Goal: Task Accomplishment & Management: Use online tool/utility

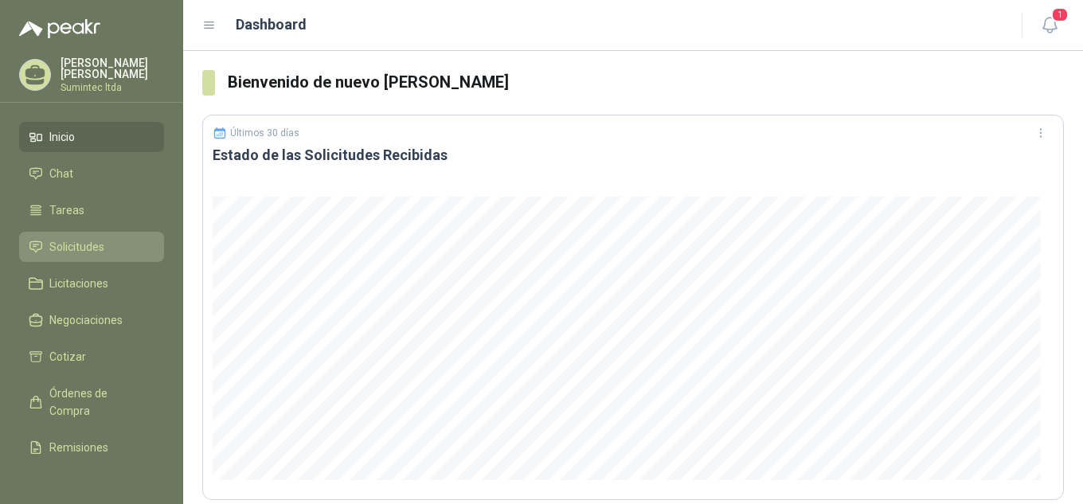
click at [78, 238] on span "Solicitudes" at bounding box center [76, 247] width 55 height 18
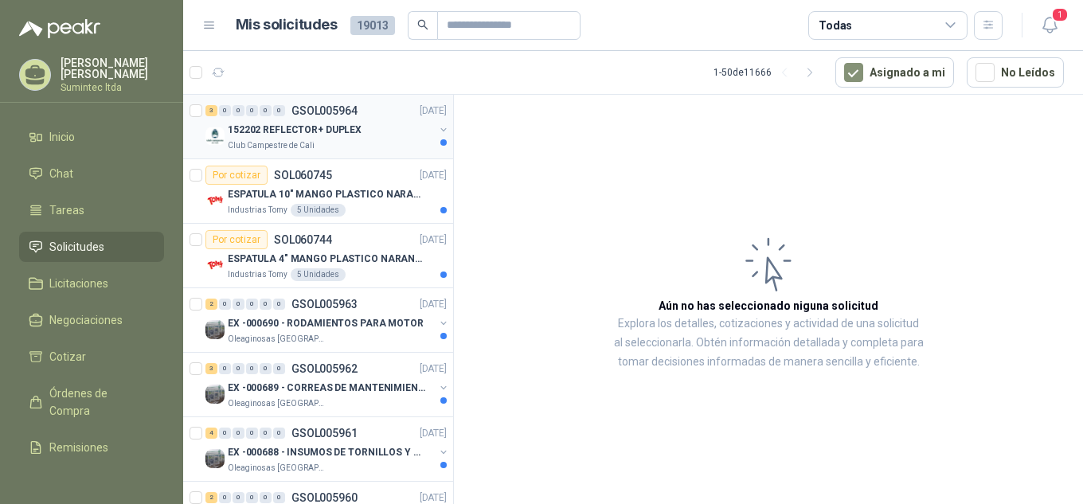
click at [376, 135] on div "152202 REFLECTOR+ DUPLEX" at bounding box center [331, 129] width 206 height 19
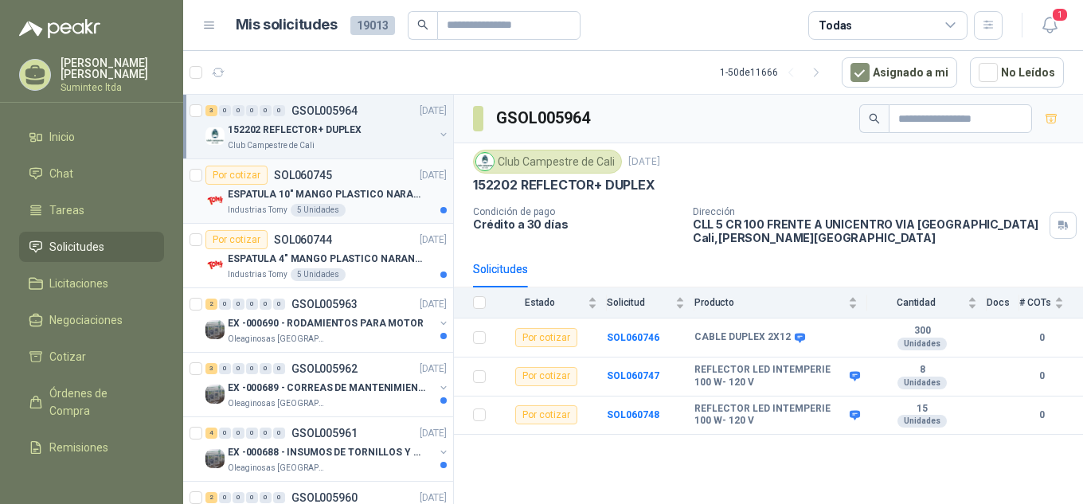
click at [357, 192] on p "ESPATULA 10" MANGO PLASTICO NARANJA MARCA TRUPPER" at bounding box center [327, 194] width 198 height 15
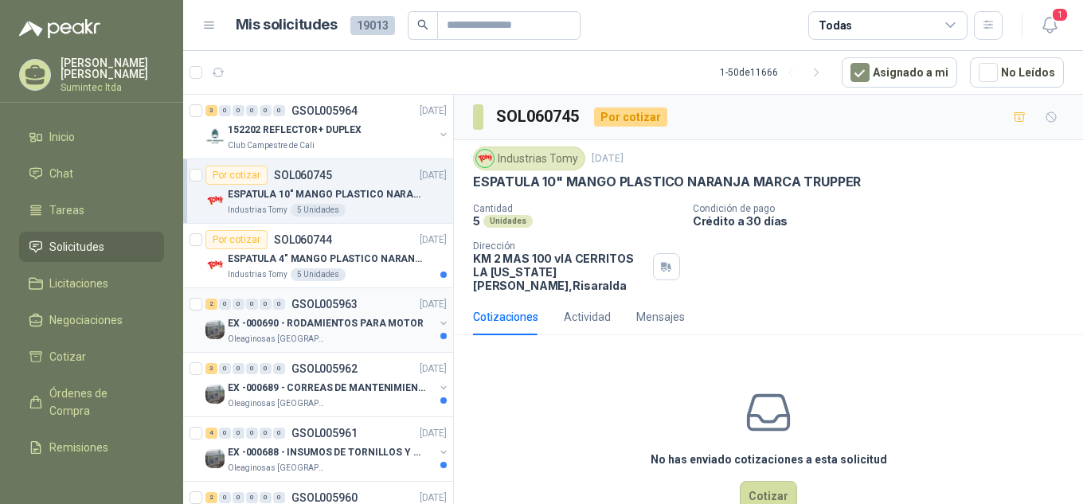
click at [365, 329] on p "EX -000690 - RODAMIENTOS PARA MOTOR" at bounding box center [326, 323] width 196 height 15
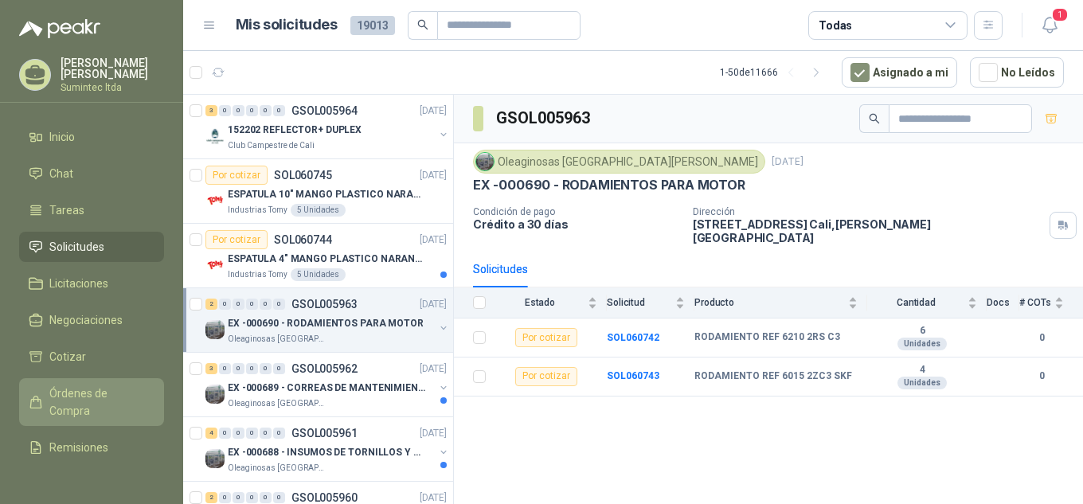
click at [88, 398] on span "Órdenes de Compra" at bounding box center [99, 402] width 100 height 35
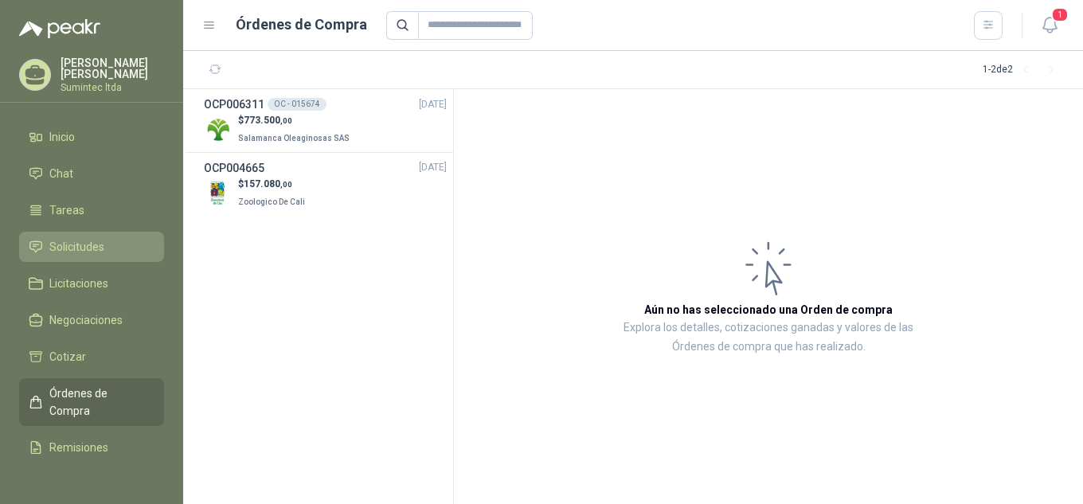
click at [113, 247] on li "Solicitudes" at bounding box center [92, 247] width 126 height 18
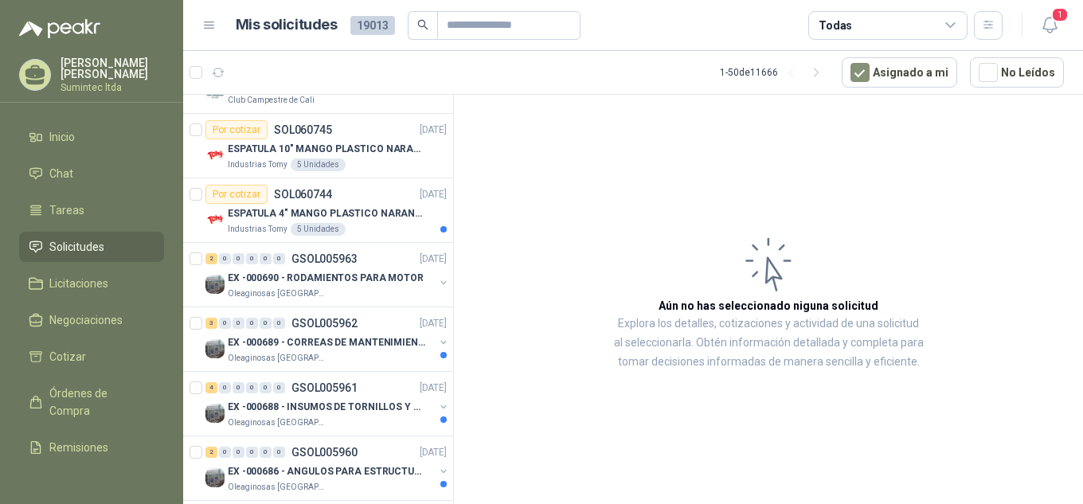
scroll to position [245, 0]
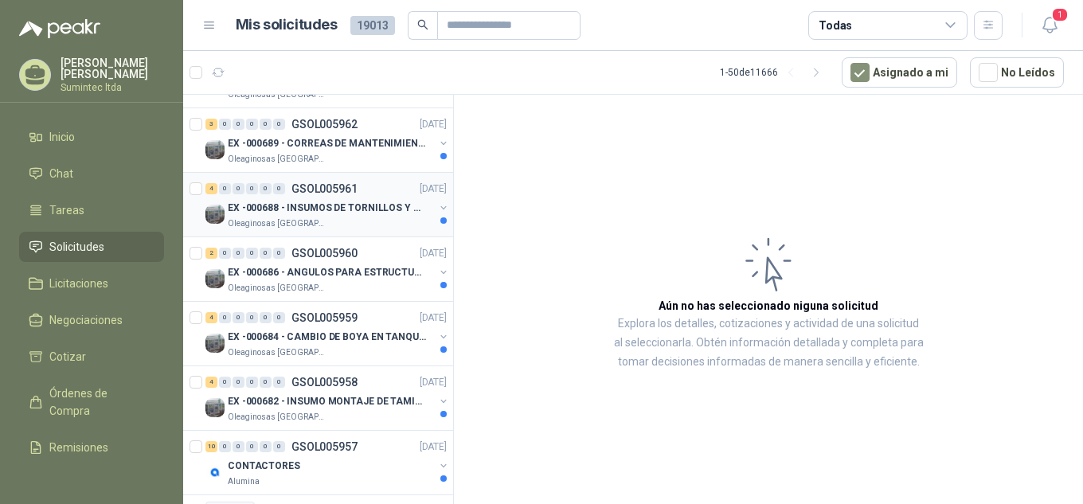
click at [351, 210] on p "EX -000688 - INSUMOS DE TORNILLOS Y TUERCAS" at bounding box center [327, 208] width 198 height 15
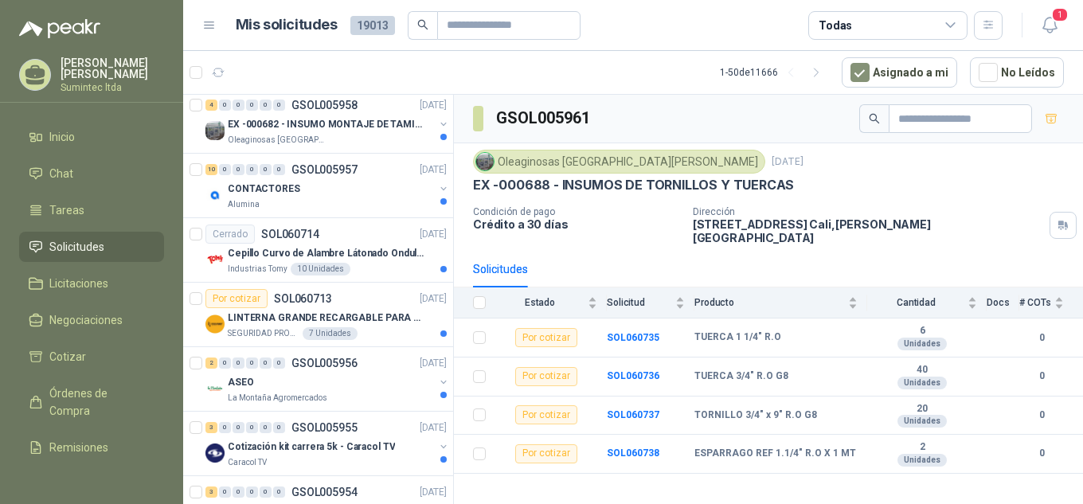
scroll to position [534, 0]
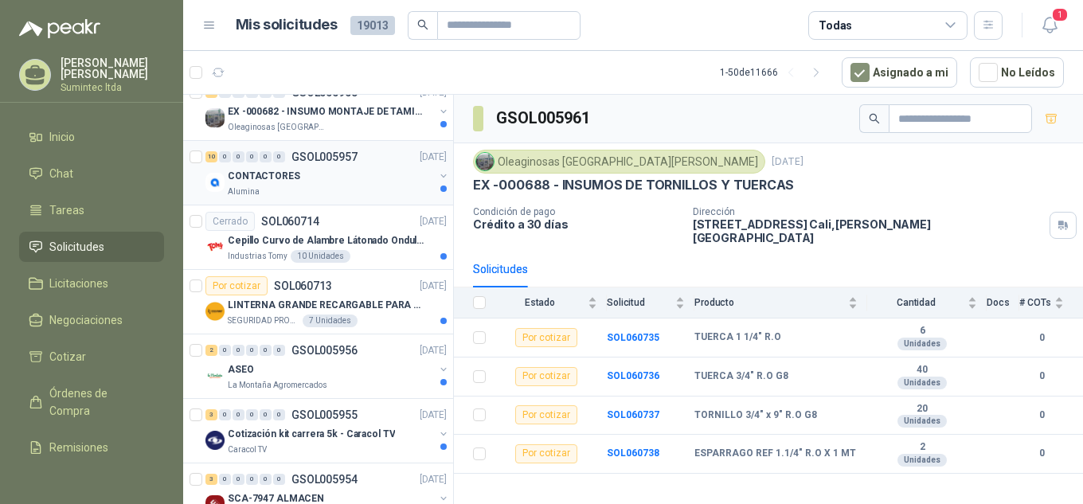
click at [325, 186] on div "Alumina" at bounding box center [331, 192] width 206 height 13
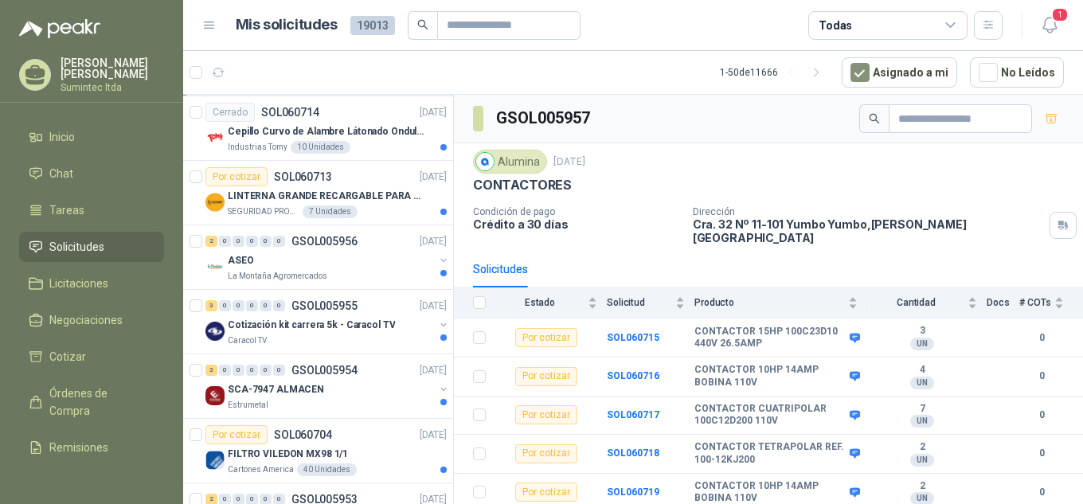
scroll to position [599, 0]
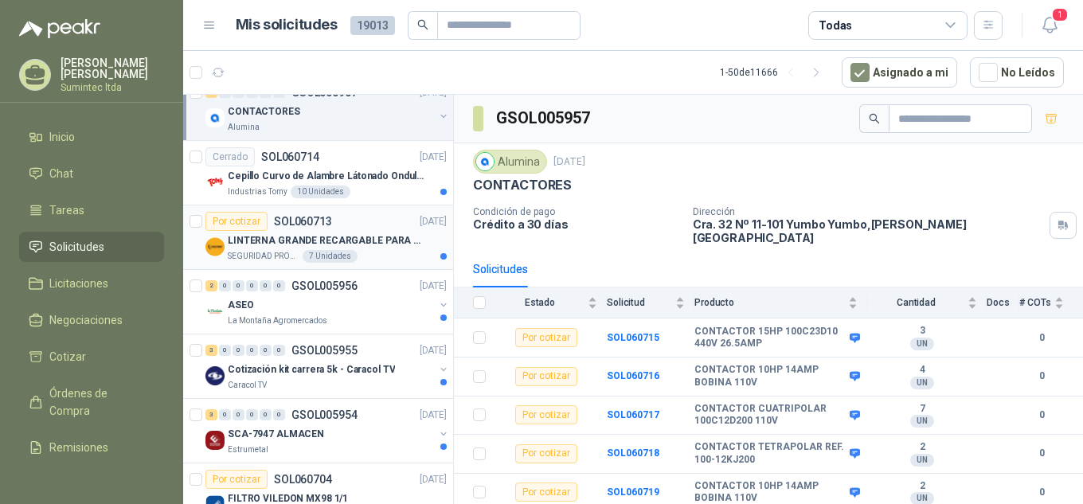
click at [348, 243] on p "LINTERNA GRANDE RECARGABLE PARA ESPACIOS ABIERTOS 100-150MTS" at bounding box center [327, 240] width 198 height 15
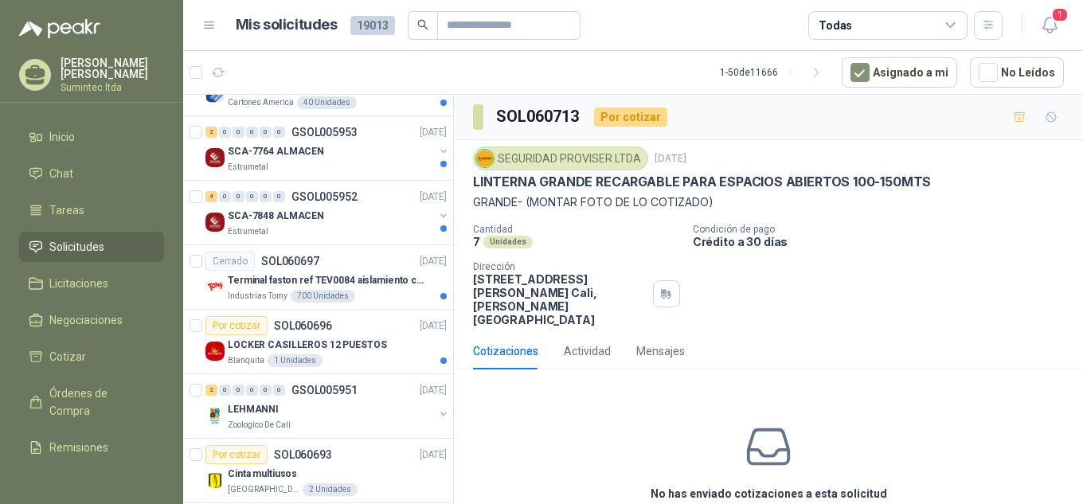
scroll to position [1017, 0]
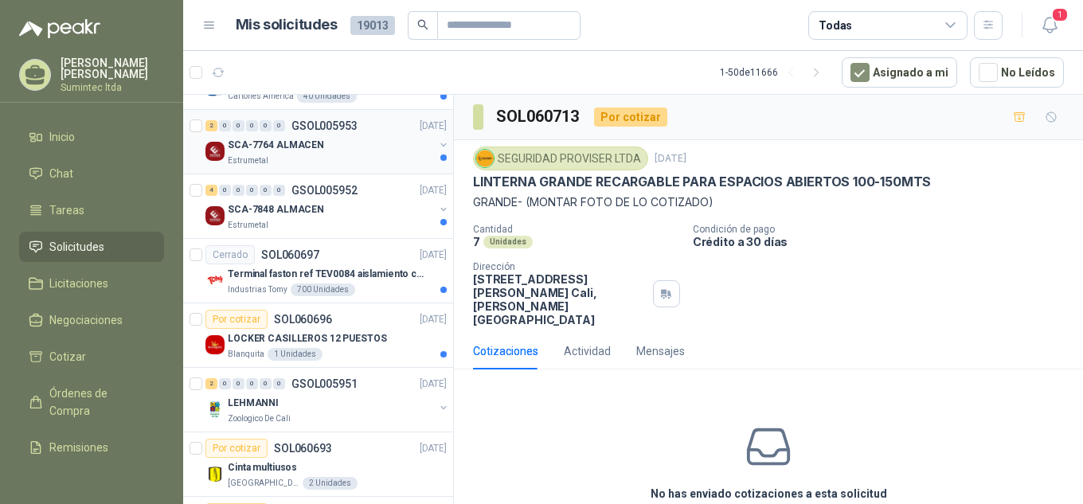
click at [324, 159] on div "Estrumetal" at bounding box center [331, 161] width 206 height 13
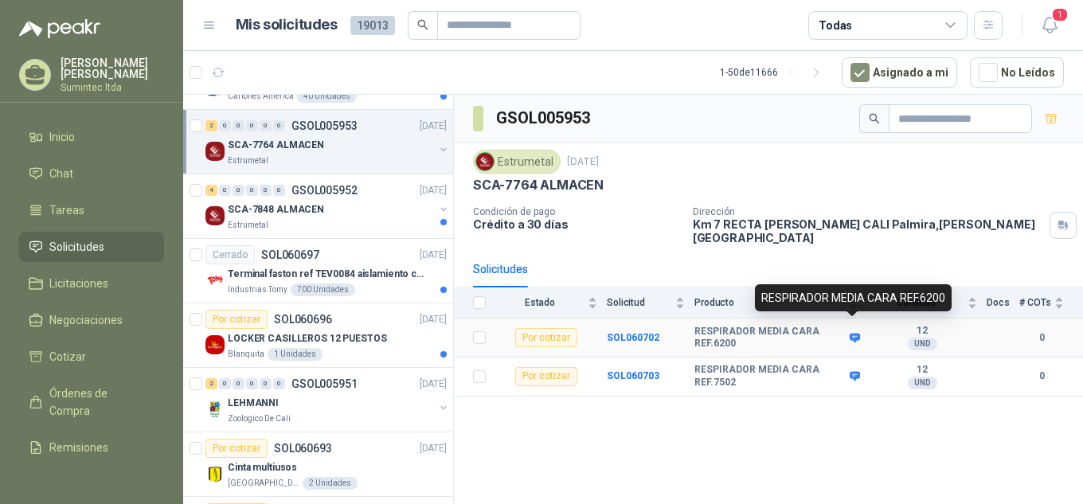
click at [861, 332] on icon at bounding box center [855, 338] width 12 height 12
click at [856, 332] on icon at bounding box center [855, 338] width 12 height 12
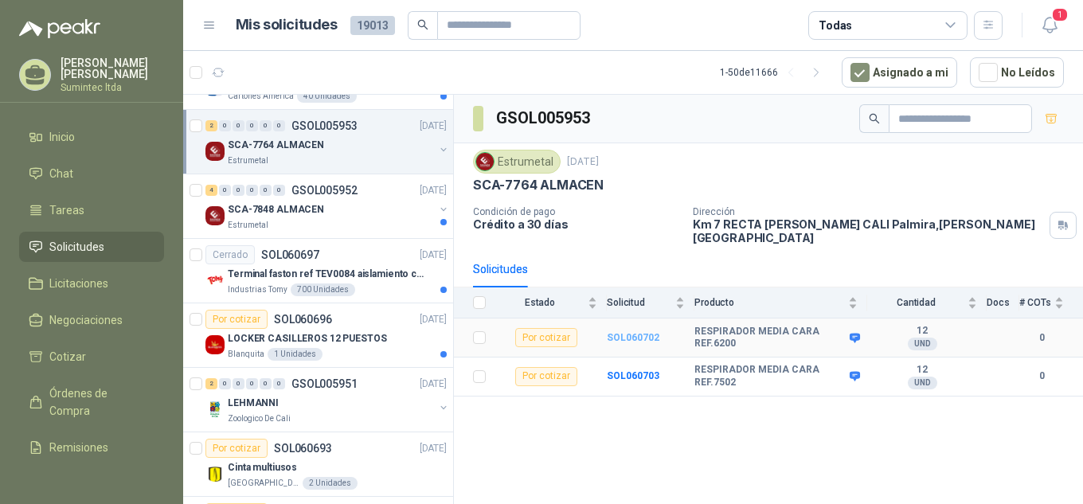
click at [625, 332] on b "SOL060702" at bounding box center [633, 337] width 53 height 11
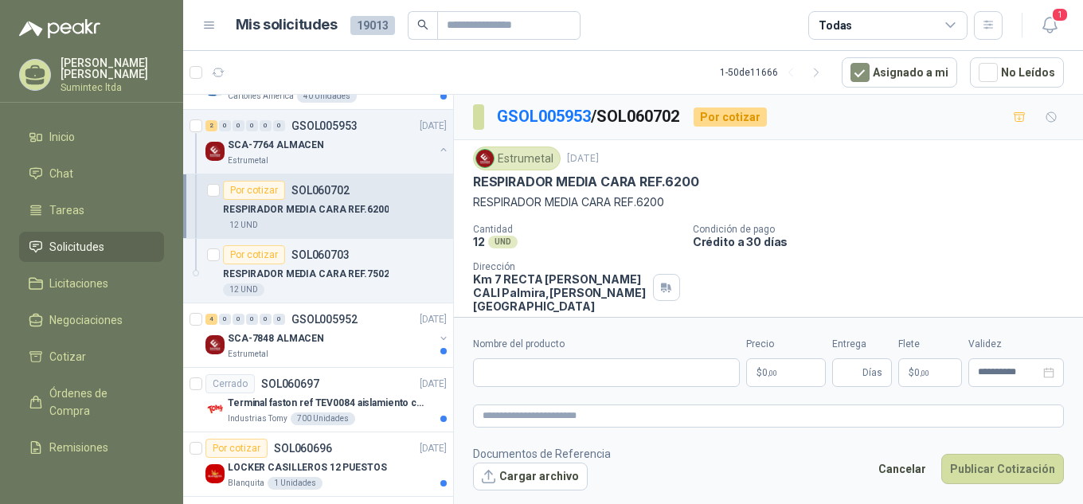
click at [587, 171] on div "Estrumetal [DATE] RESPIRADOR MEDIA CARA REF.6200 RESPIRADOR MEDIA CARA REF.6200" at bounding box center [768, 179] width 591 height 65
click at [593, 182] on p "RESPIRADOR MEDIA CARA REF.6200" at bounding box center [586, 182] width 226 height 17
copy p "RESPIRADOR MEDIA CARA REF.6200"
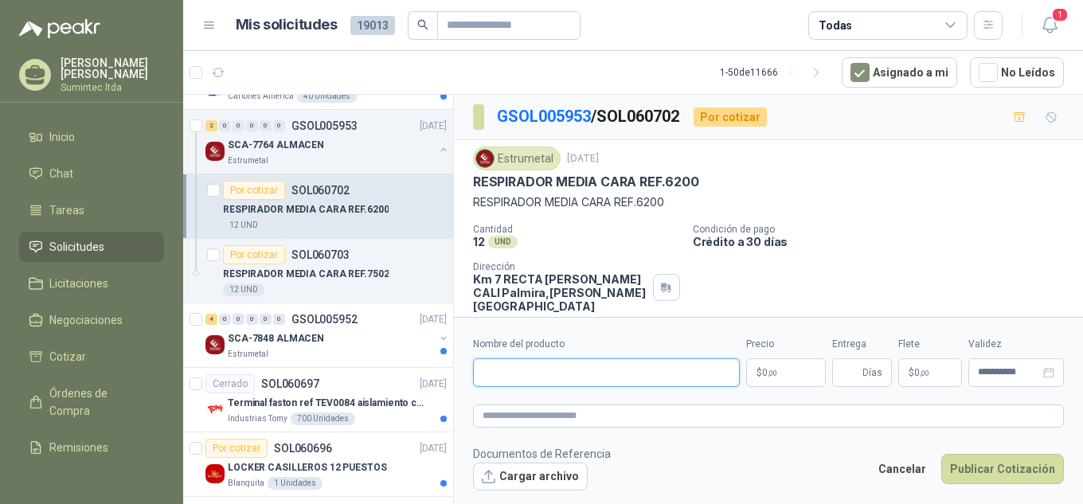
click at [605, 382] on input "Nombre del producto" at bounding box center [606, 372] width 267 height 29
paste input "**********"
type input "**********"
click at [609, 425] on textarea at bounding box center [768, 416] width 591 height 23
paste textarea "**********"
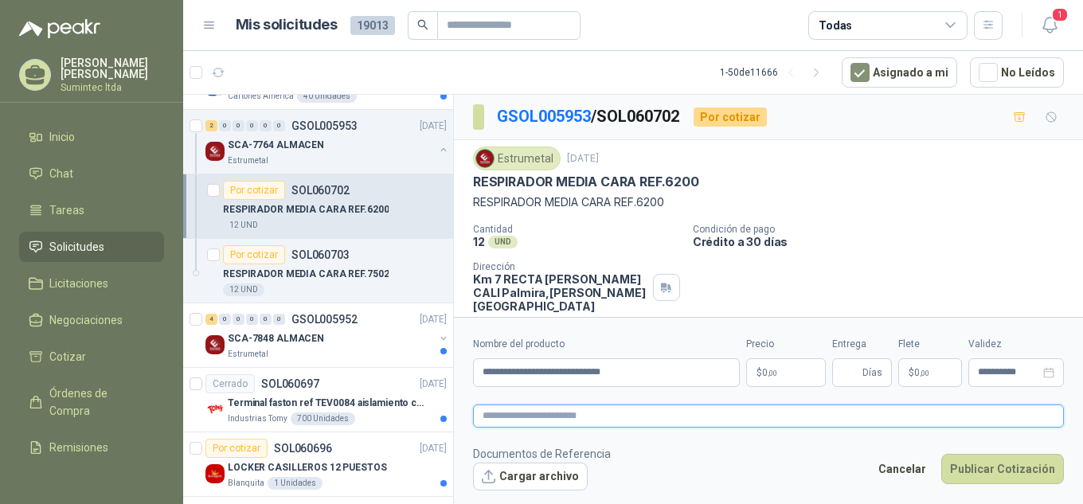
type textarea "**********"
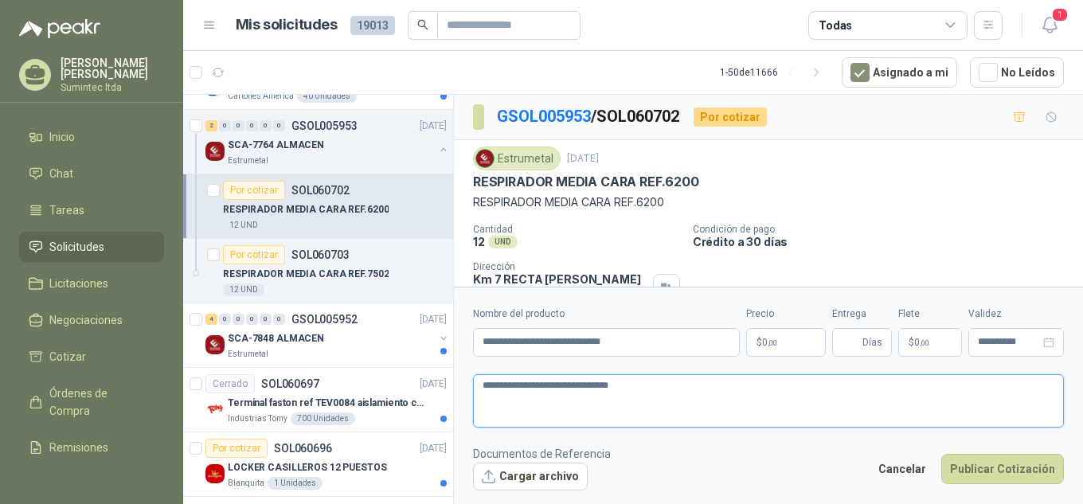
type textarea "**********"
click at [778, 342] on body "[PERSON_NAME] Sumintec ltda Inicio Chat Tareas Solicitudes Licitaciones Negocia…" at bounding box center [541, 252] width 1083 height 504
